Goal: Task Accomplishment & Management: Use online tool/utility

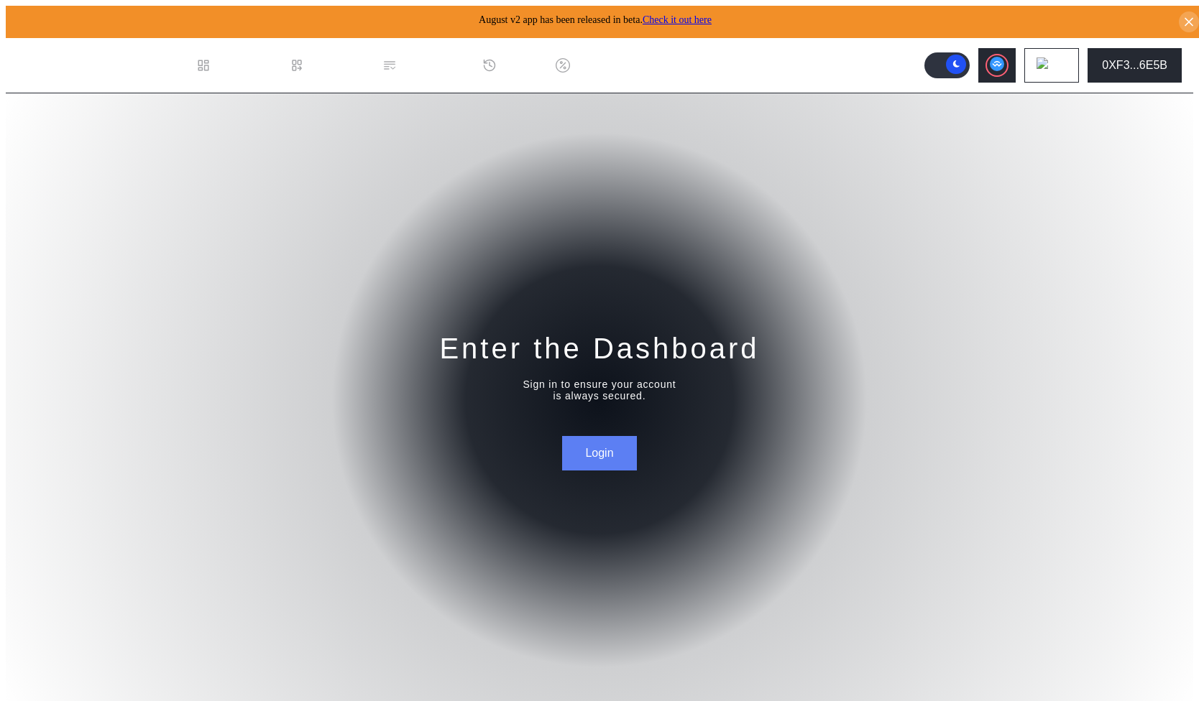
click at [599, 450] on button "Login" at bounding box center [599, 453] width 74 height 34
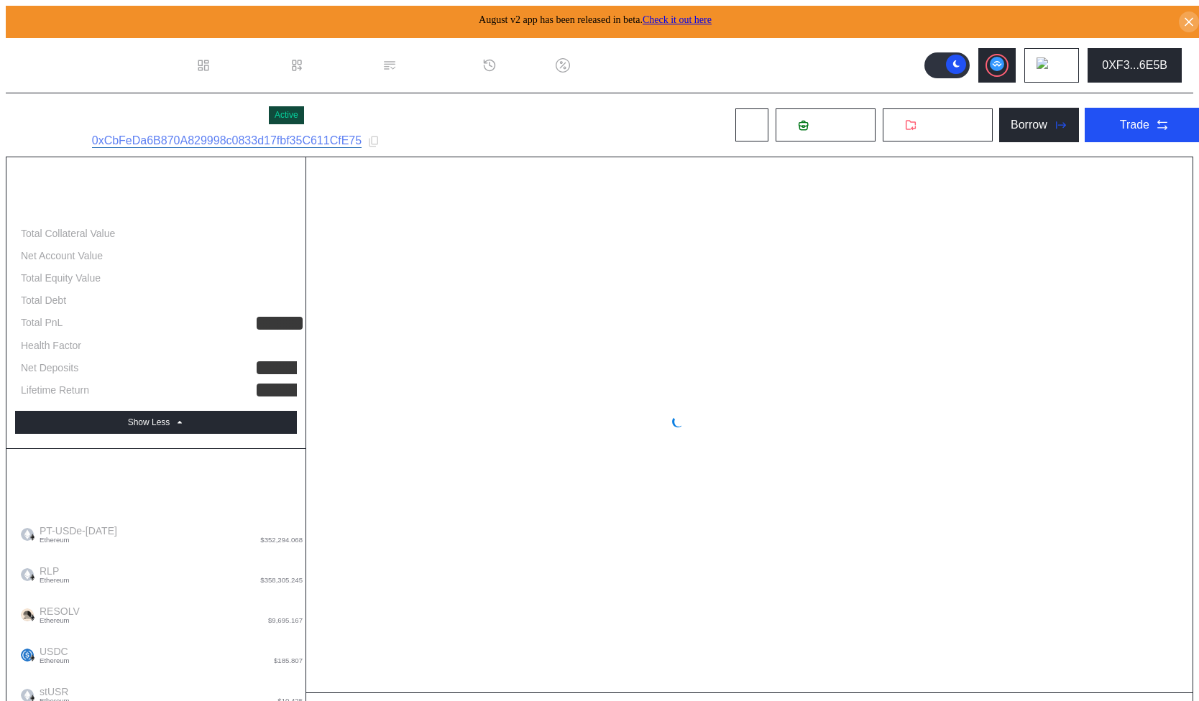
select select "*"
